Goal: Find specific page/section: Find specific page/section

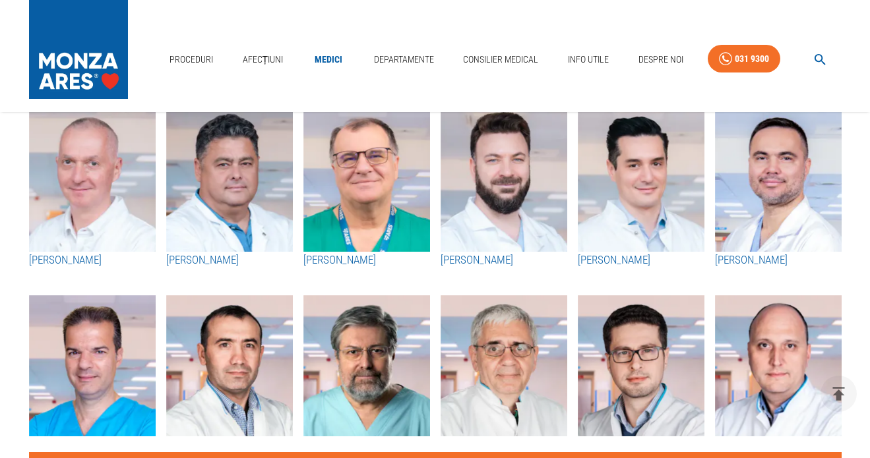
scroll to position [554, 0]
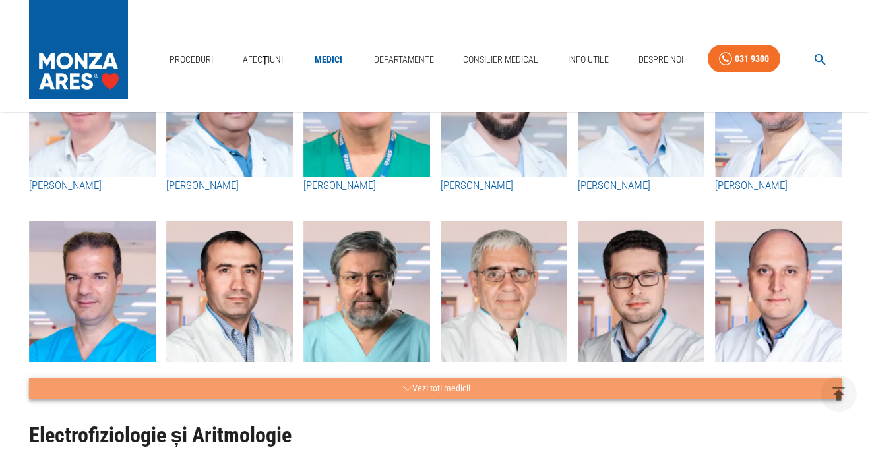
click at [421, 384] on button "Vezi toți medicii" at bounding box center [435, 389] width 812 height 22
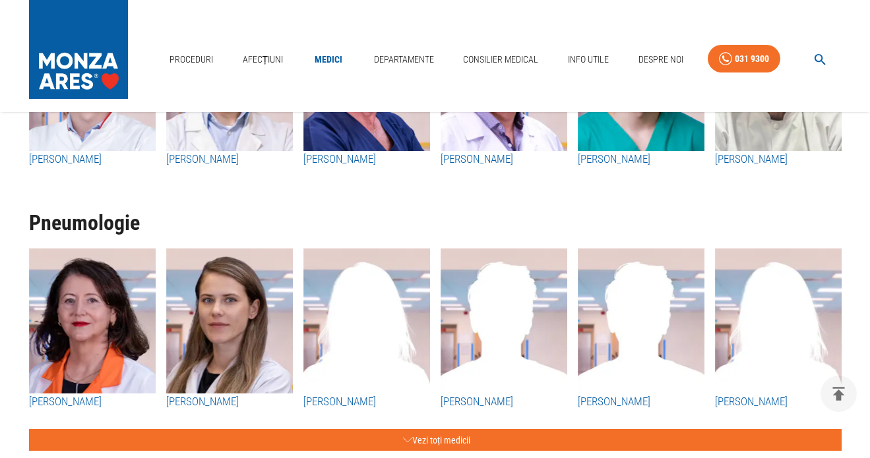
scroll to position [4115, 0]
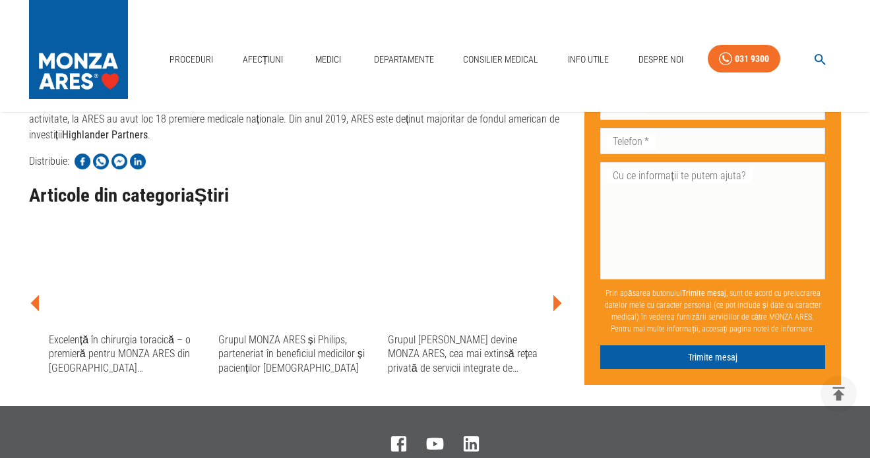
scroll to position [1741, 0]
